Goal: Task Accomplishment & Management: Complete application form

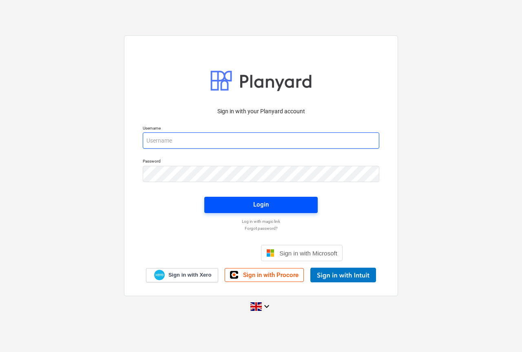
type input "[PERSON_NAME][EMAIL_ADDRESS][DOMAIN_NAME]"
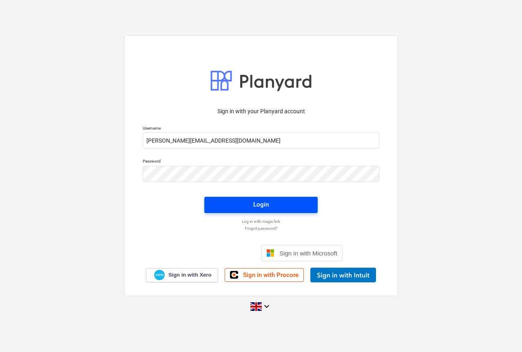
click at [291, 205] on span "Login" at bounding box center [261, 204] width 94 height 11
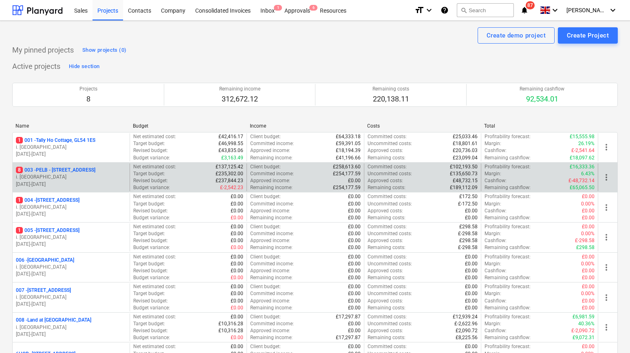
click at [63, 167] on p "8 003 - PELB - [GEOGRAPHIC_DATA], [GEOGRAPHIC_DATA], GL2 7NE" at bounding box center [55, 170] width 79 height 7
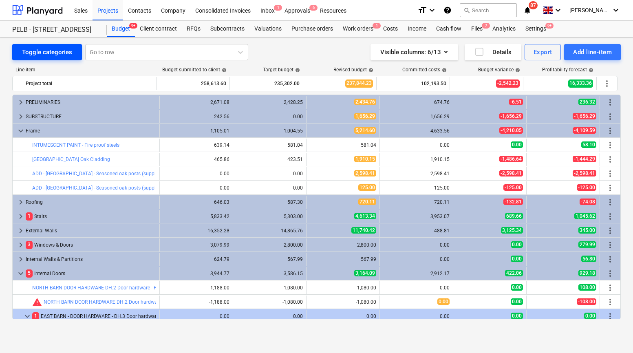
click at [38, 53] on div "Toggle categories" at bounding box center [47, 52] width 50 height 11
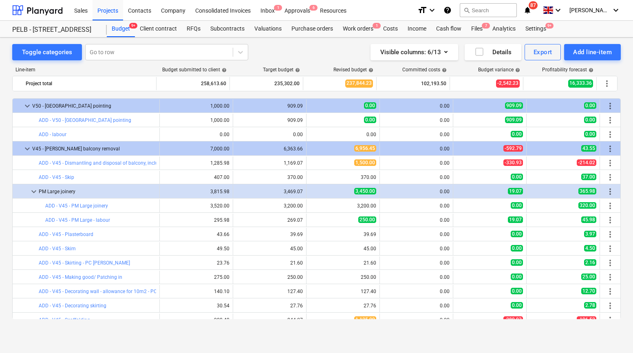
scroll to position [510, 0]
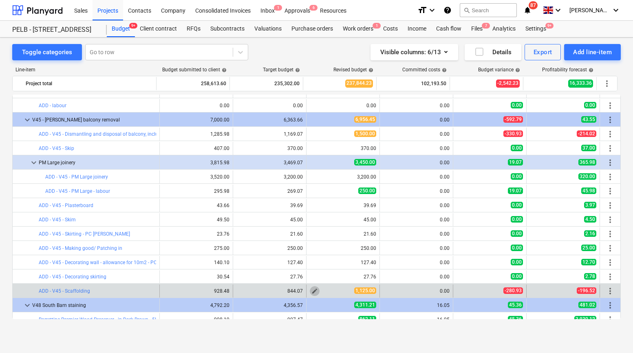
click at [313, 291] on span "edit" at bounding box center [314, 291] width 7 height 7
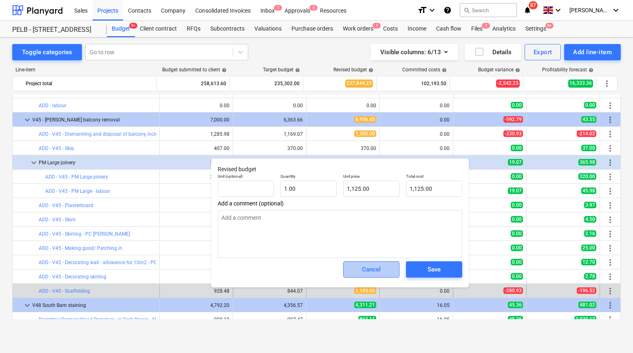
click at [364, 271] on div "Cancel" at bounding box center [371, 269] width 19 height 11
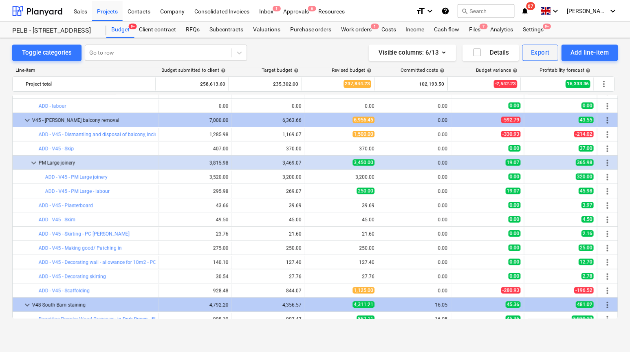
scroll to position [502, 0]
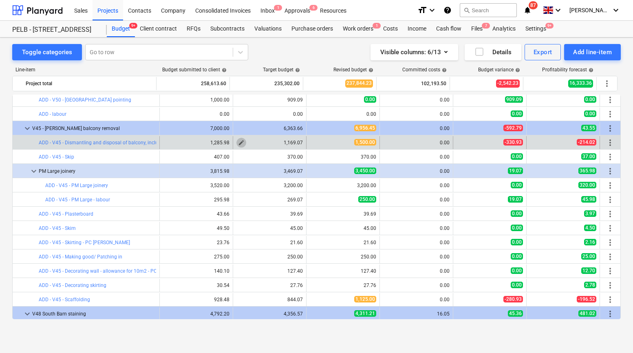
click at [238, 143] on span "edit" at bounding box center [241, 142] width 7 height 7
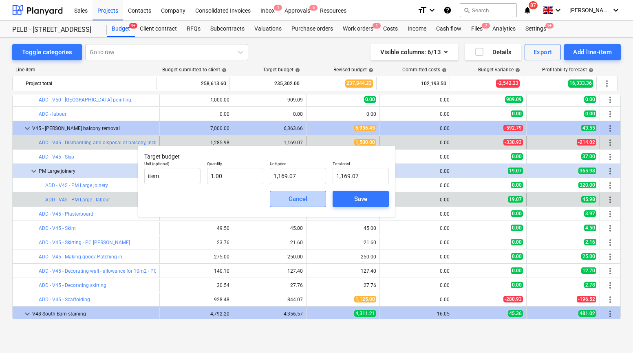
click at [293, 200] on div "Cancel" at bounding box center [297, 199] width 19 height 11
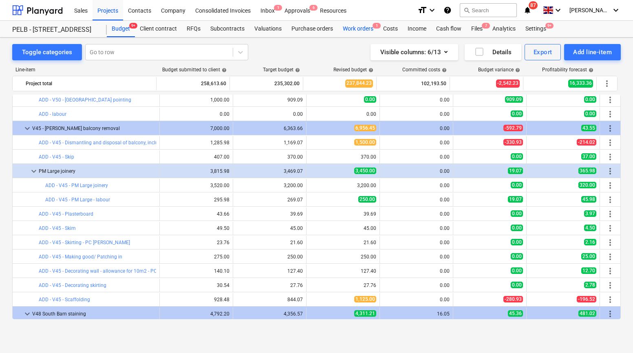
drag, startPoint x: 358, startPoint y: 28, endPoint x: 354, endPoint y: 29, distance: 4.5
click at [358, 28] on div "Work orders 1" at bounding box center [358, 29] width 40 height 16
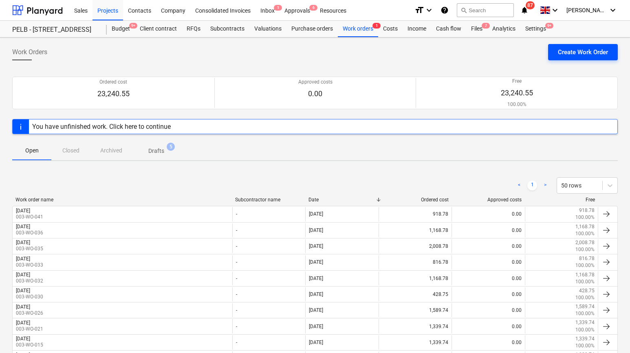
click at [521, 54] on div "Create Work Order" at bounding box center [583, 52] width 50 height 11
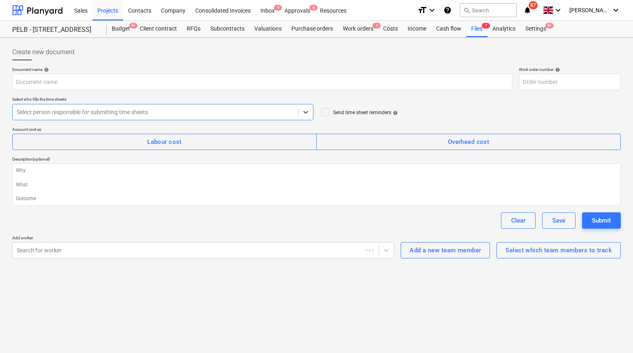
type textarea "x"
type input "003-WO-043"
click at [521, 253] on div "Select which team members to track" at bounding box center [558, 250] width 106 height 11
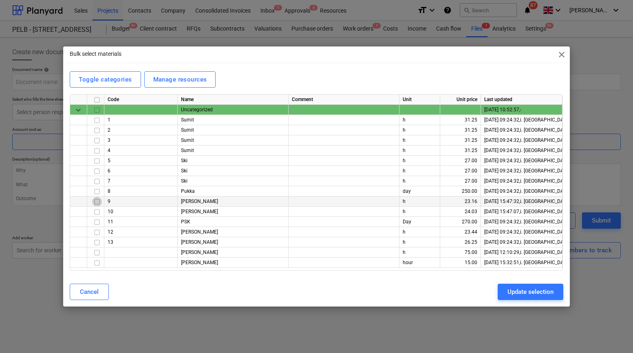
click at [98, 202] on input "checkbox" at bounding box center [97, 202] width 10 height 10
click at [97, 263] on input "checkbox" at bounding box center [97, 263] width 10 height 10
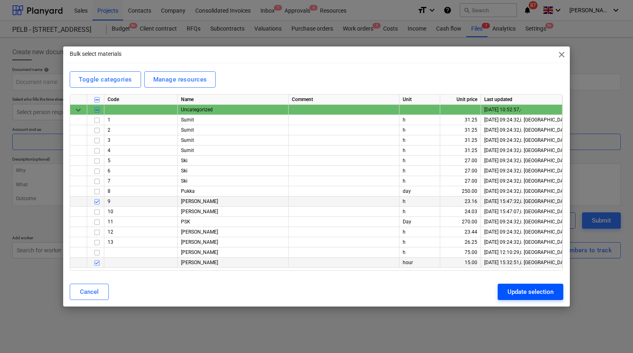
click at [521, 294] on div "Update selection" at bounding box center [530, 291] width 46 height 11
type textarea "x"
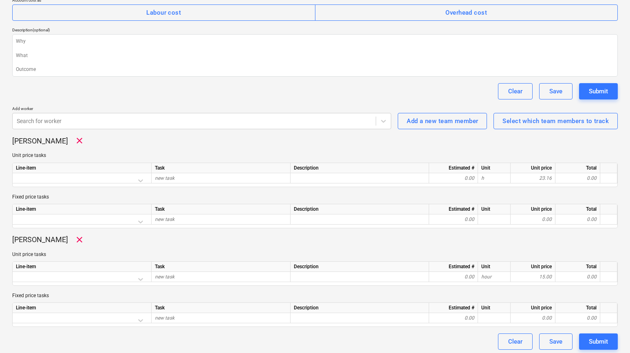
scroll to position [132, 0]
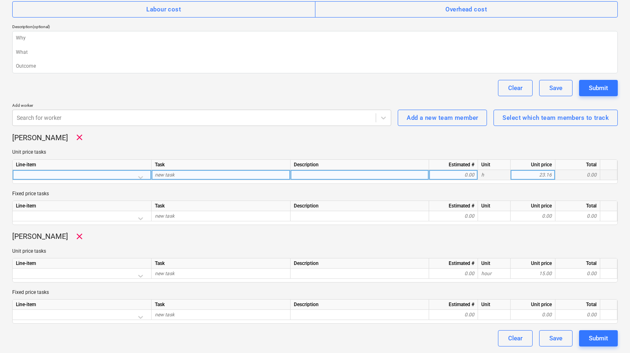
click at [444, 175] on div "0.00" at bounding box center [453, 175] width 42 height 10
type input "8"
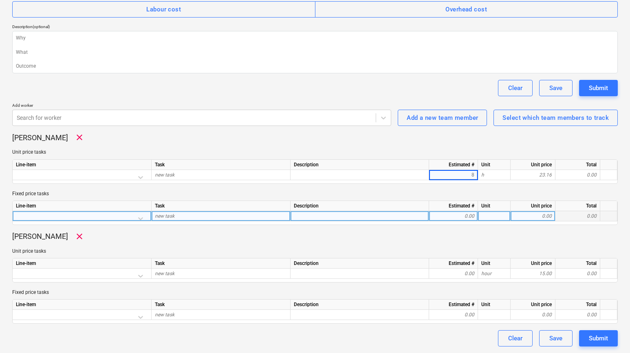
type textarea "x"
click at [458, 217] on div "Line-item Task Description Estimated # Unit Unit price Total new task 0.00 0.00…" at bounding box center [314, 212] width 605 height 24
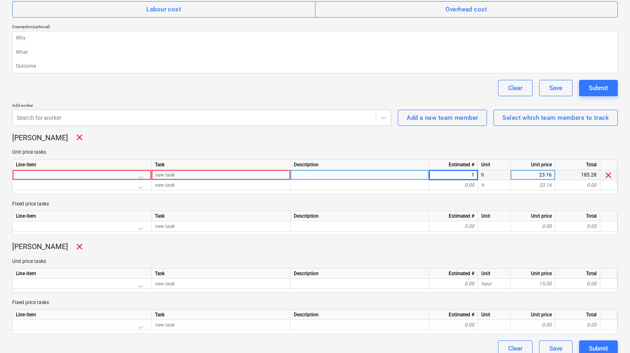
type input "16"
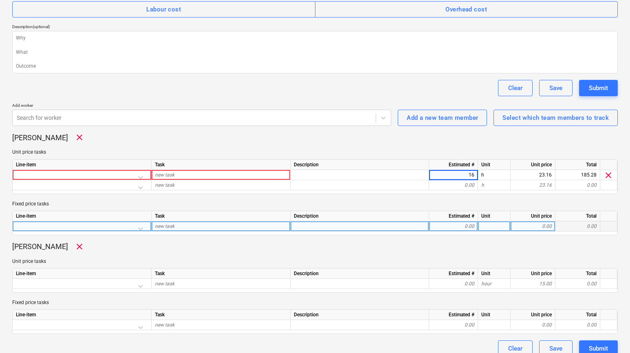
type textarea "x"
click at [458, 227] on div "0.00" at bounding box center [453, 226] width 42 height 10
type input "16"
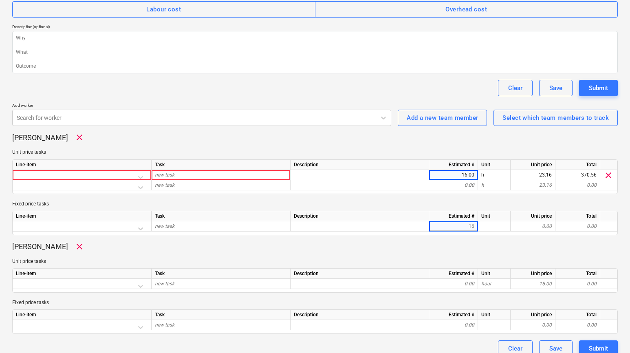
type textarea "x"
click at [461, 253] on div "[PERSON_NAME] clear Unit price tasks Line-item Task Description Estimated # Uni…" at bounding box center [314, 288] width 605 height 92
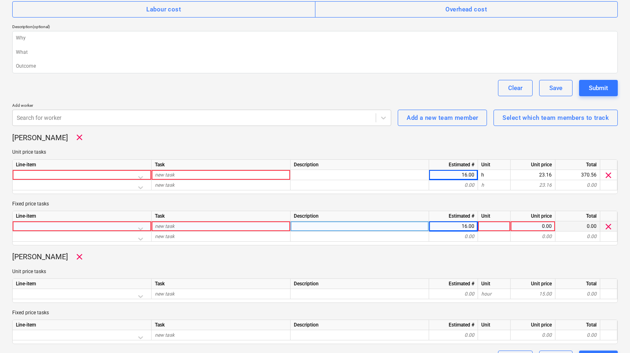
click at [498, 225] on div at bounding box center [494, 226] width 33 height 10
type input "5"
type textarea "x"
click at [485, 266] on div "[PERSON_NAME] clear Unit price tasks Line-item Task Description Estimated # Uni…" at bounding box center [314, 298] width 605 height 92
click at [491, 249] on div "Document name help Work order number help 003-WO-043 Select who fills the time …" at bounding box center [314, 150] width 605 height 432
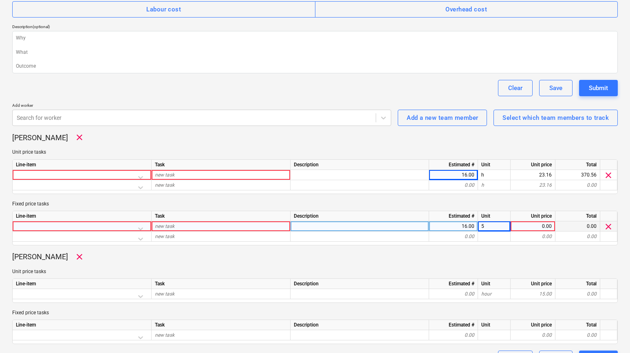
drag, startPoint x: 538, startPoint y: 220, endPoint x: 537, endPoint y: 227, distance: 6.6
click at [521, 220] on div "Unit price" at bounding box center [533, 216] width 45 height 10
click at [521, 227] on div "0.00" at bounding box center [533, 226] width 38 height 10
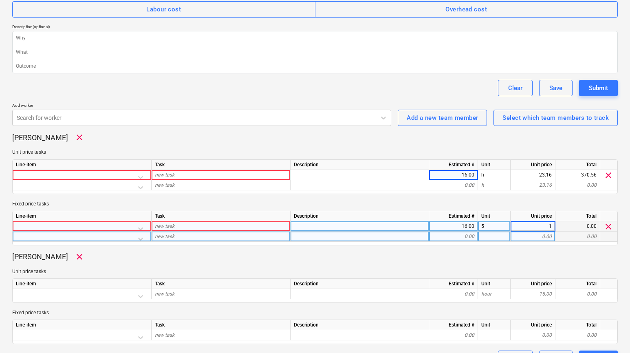
type input "15"
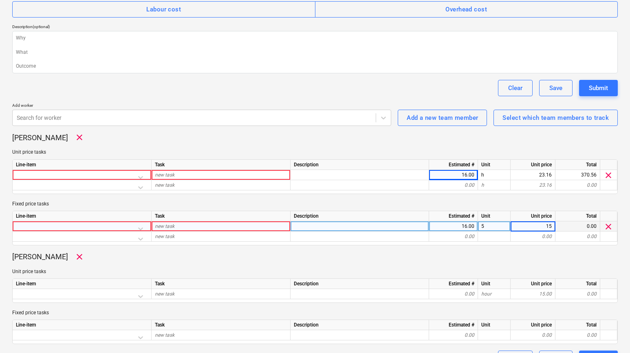
click at [521, 262] on div "[PERSON_NAME] clear Unit price tasks Line-item Task Description Estimated # Uni…" at bounding box center [314, 298] width 605 height 92
type textarea "x"
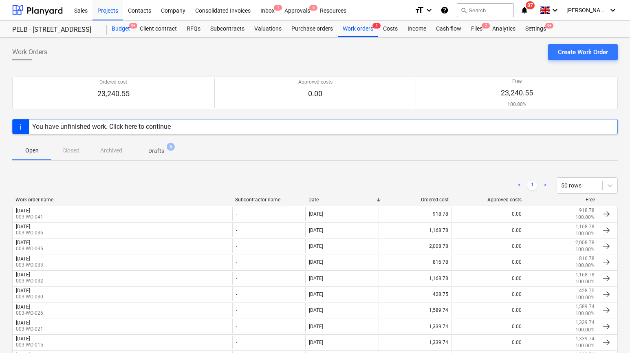
click at [118, 29] on div "Budget 9+" at bounding box center [121, 29] width 28 height 16
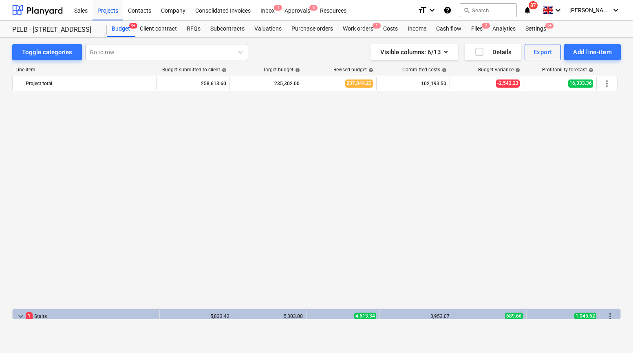
scroll to position [502, 0]
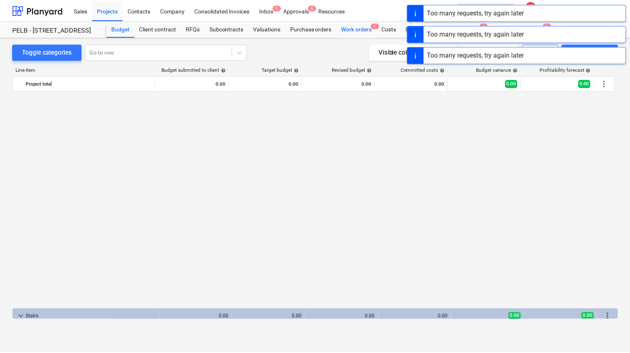
scroll to position [502, 0]
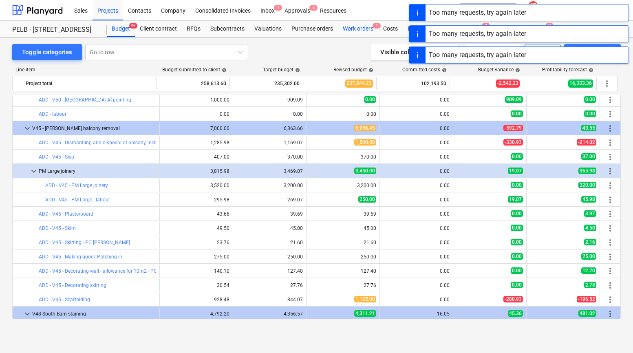
click at [356, 28] on div "Work orders 1" at bounding box center [358, 29] width 40 height 16
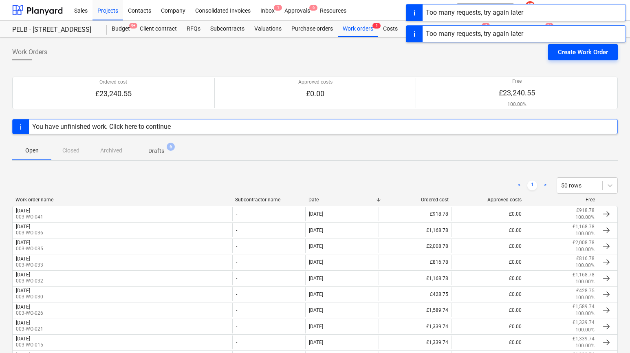
click at [587, 52] on div "Create Work Order" at bounding box center [583, 52] width 50 height 11
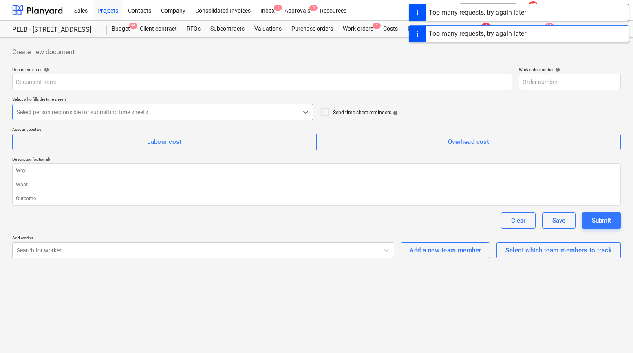
type textarea "x"
type input "003-WO-044"
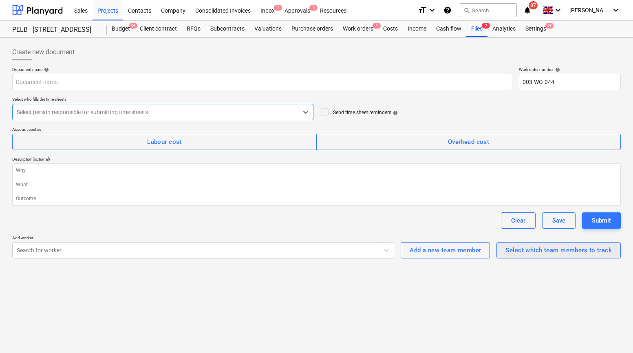
click at [543, 249] on div "Select which team members to track" at bounding box center [558, 250] width 106 height 11
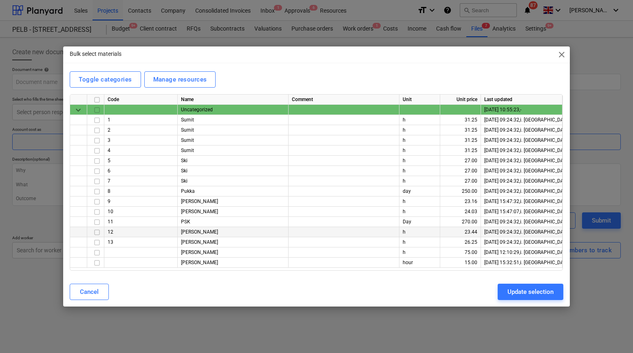
click at [95, 232] on input "checkbox" at bounding box center [97, 232] width 10 height 10
drag, startPoint x: 526, startPoint y: 295, endPoint x: 532, endPoint y: 297, distance: 5.8
click at [532, 297] on div "Update selection" at bounding box center [530, 291] width 46 height 11
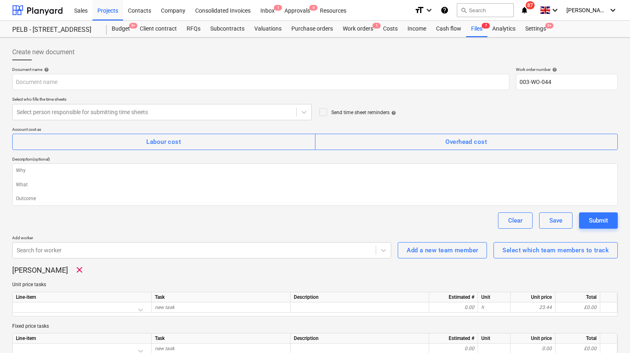
scroll to position [34, 0]
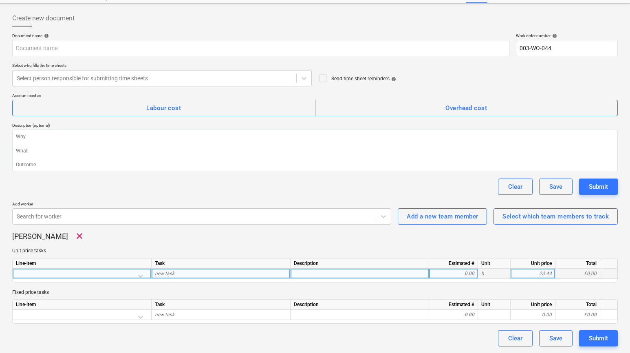
click at [456, 273] on div "0.00" at bounding box center [453, 274] width 42 height 10
click at [461, 286] on div "Sean Stuart Brazil clear Unit price tasks Line-item Task Description Estimated …" at bounding box center [314, 277] width 605 height 92
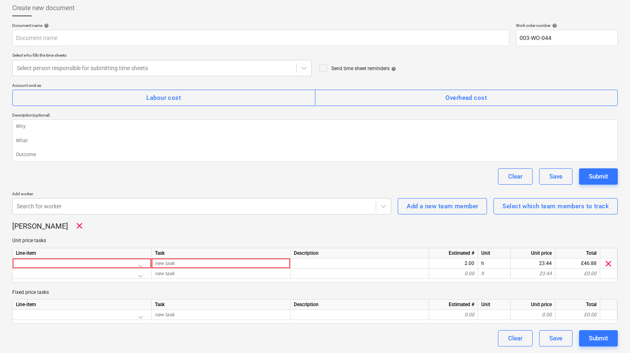
scroll to position [0, 0]
click at [604, 263] on span "clear" at bounding box center [608, 264] width 10 height 10
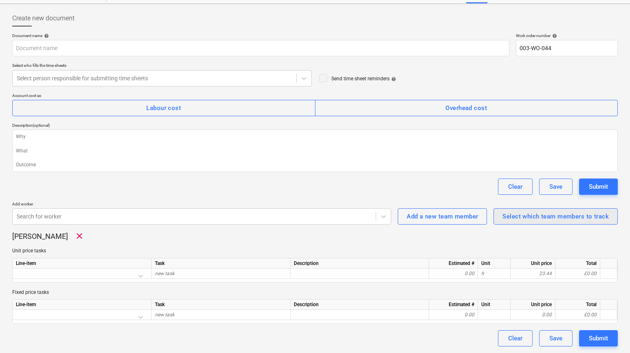
click at [555, 211] on div "Select which team members to track" at bounding box center [555, 216] width 106 height 11
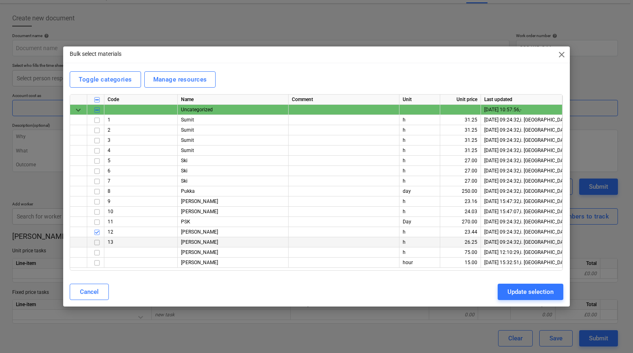
click at [96, 243] on input "checkbox" at bounding box center [97, 243] width 10 height 10
click at [97, 151] on input "checkbox" at bounding box center [97, 151] width 10 height 10
click at [523, 293] on div "Update selection" at bounding box center [530, 291] width 46 height 11
type textarea "x"
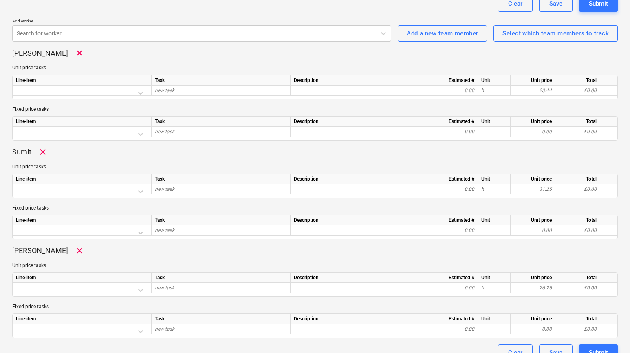
scroll to position [217, 0]
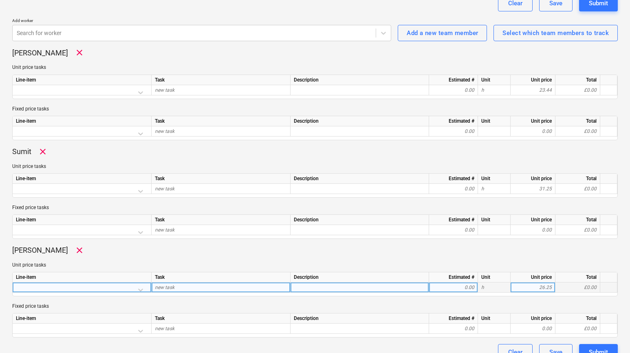
click at [453, 288] on div "0.00" at bounding box center [453, 287] width 42 height 10
type input "8"
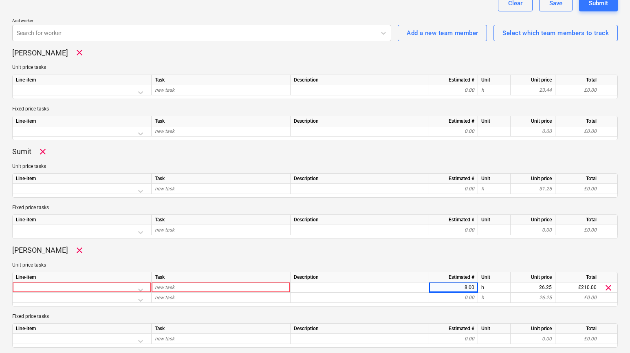
click at [463, 301] on div "Dave Cleary clear Unit price tasks Line-item Task Description Estimated # Unit …" at bounding box center [314, 296] width 605 height 102
type textarea "x"
